Goal: Transaction & Acquisition: Purchase product/service

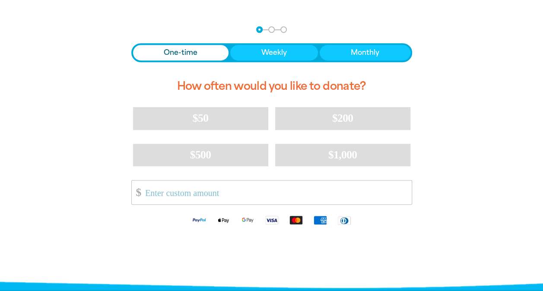
scroll to position [173, 0]
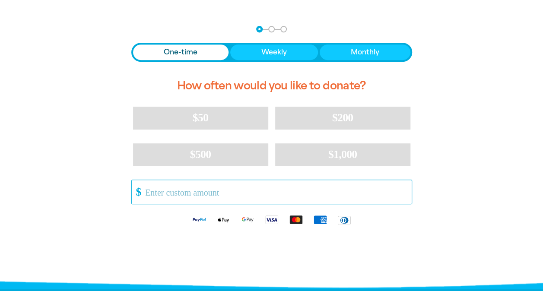
click at [256, 193] on input "Other Amount" at bounding box center [275, 192] width 272 height 24
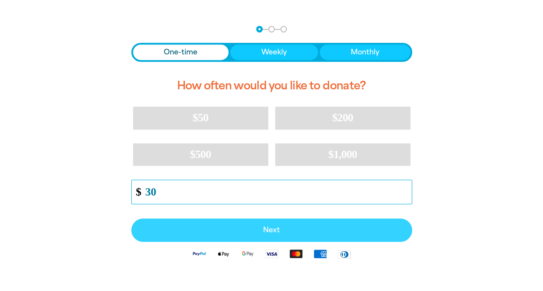
type input "30"
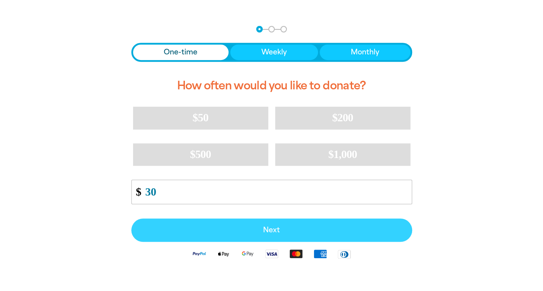
click at [269, 228] on span "Next" at bounding box center [272, 230] width 262 height 7
select select "AU"
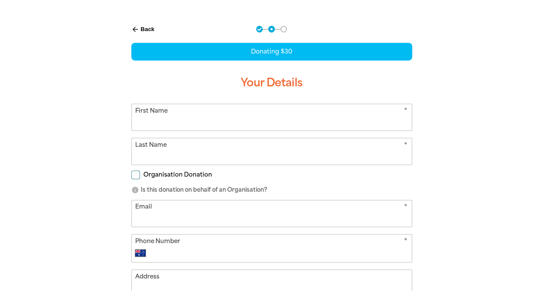
click at [229, 121] on input "First Name" at bounding box center [272, 117] width 280 height 26
type input "[PERSON_NAME]"
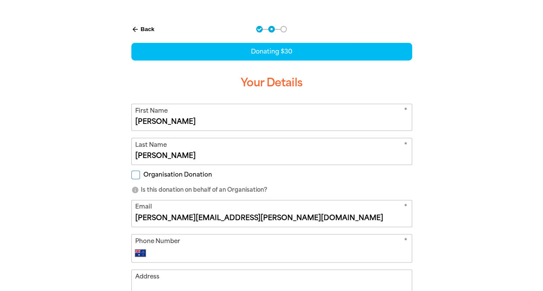
click at [266, 218] on input "[PERSON_NAME][EMAIL_ADDRESS][PERSON_NAME][DOMAIN_NAME]" at bounding box center [272, 214] width 280 height 26
type input "[EMAIL_ADDRESS][DOMAIN_NAME]"
click at [463, 195] on div "arrow_back Back Step 1 Step 2 Step 3 Donating $30 Your Details * First Name [PE…" at bounding box center [272, 215] width 519 height 401
click at [345, 255] on input "Phone Number" at bounding box center [281, 253] width 256 height 10
type input "[PHONE_NUMBER]"
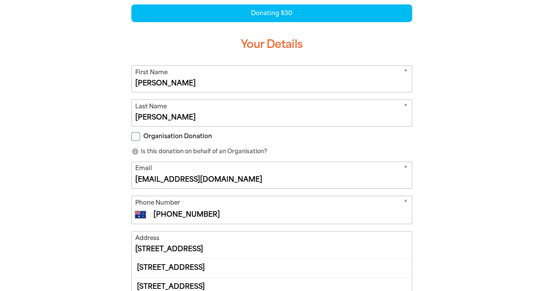
scroll to position [259, 0]
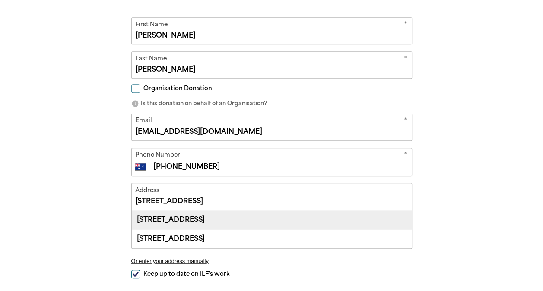
click at [182, 219] on div "[STREET_ADDRESS]" at bounding box center [272, 220] width 280 height 19
type input "[STREET_ADDRESS]"
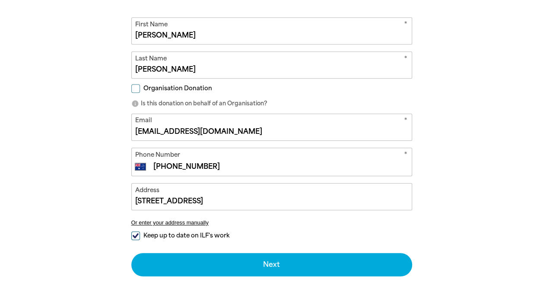
click at [135, 233] on input "Keep up to date on ILF's work" at bounding box center [135, 236] width 9 height 9
checkbox input "false"
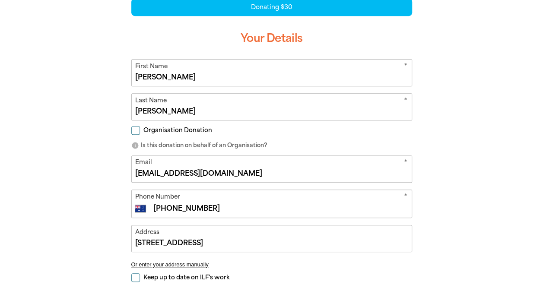
scroll to position [303, 0]
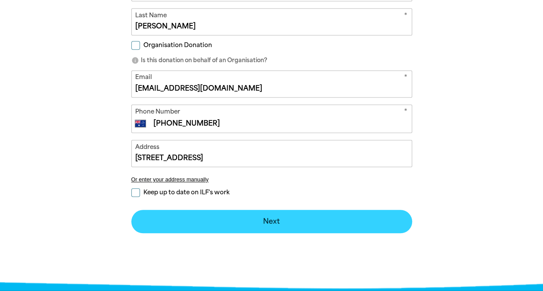
click at [271, 218] on button "Next chevron_right" at bounding box center [271, 221] width 281 height 23
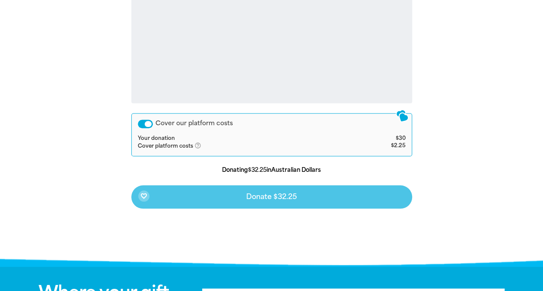
scroll to position [352, 0]
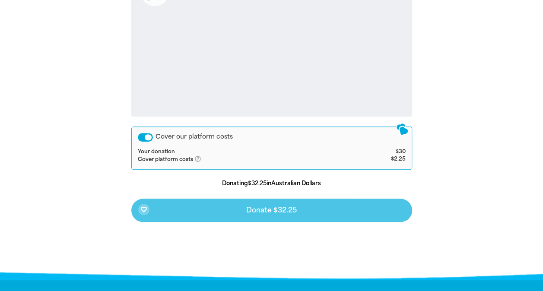
click at [147, 135] on div "Cover our platform costs" at bounding box center [145, 137] width 15 height 9
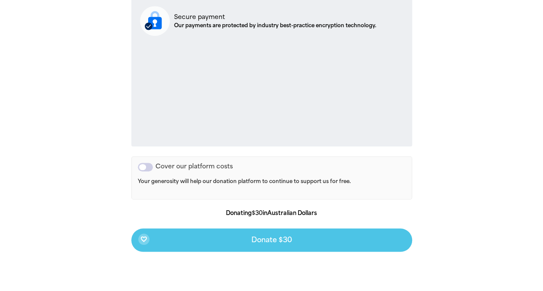
scroll to position [309, 0]
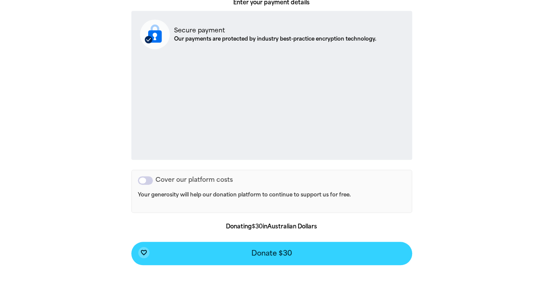
click at [292, 254] on button "favorite_border Donate $30" at bounding box center [271, 253] width 281 height 23
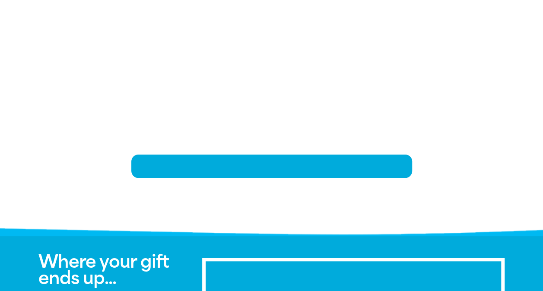
scroll to position [179, 0]
